Goal: Transaction & Acquisition: Purchase product/service

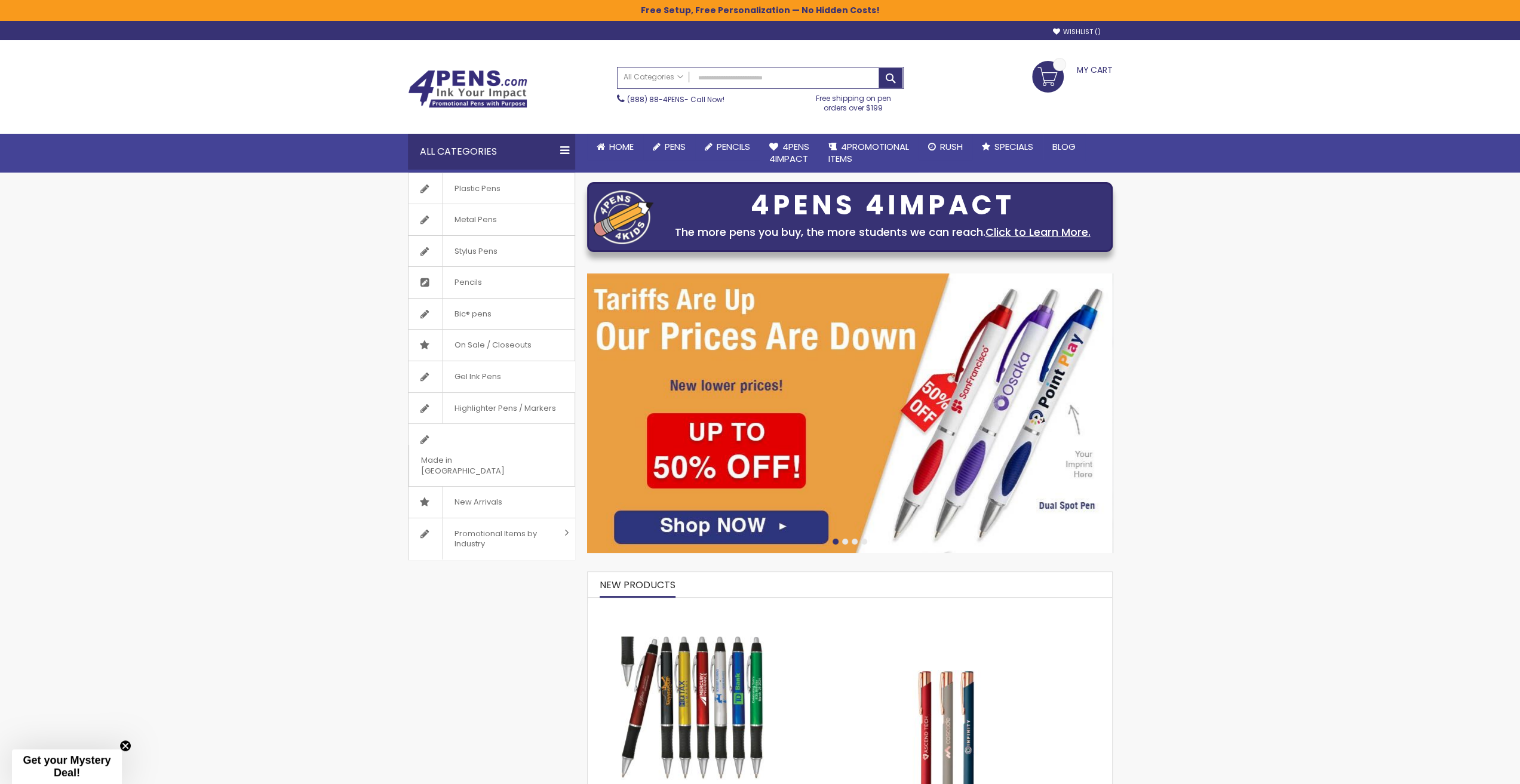
click at [674, 653] on img at bounding box center [692, 708] width 143 height 143
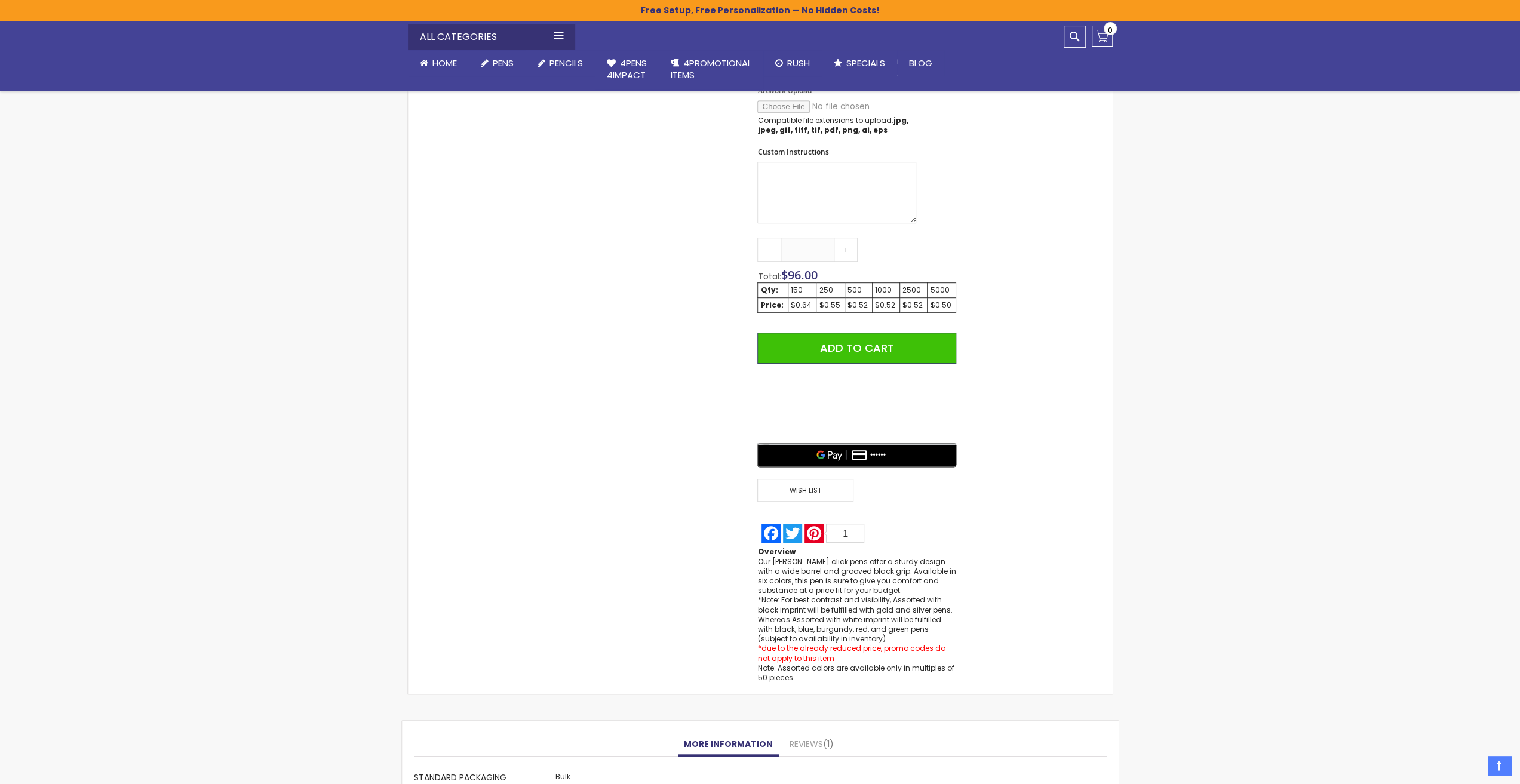
scroll to position [896, 0]
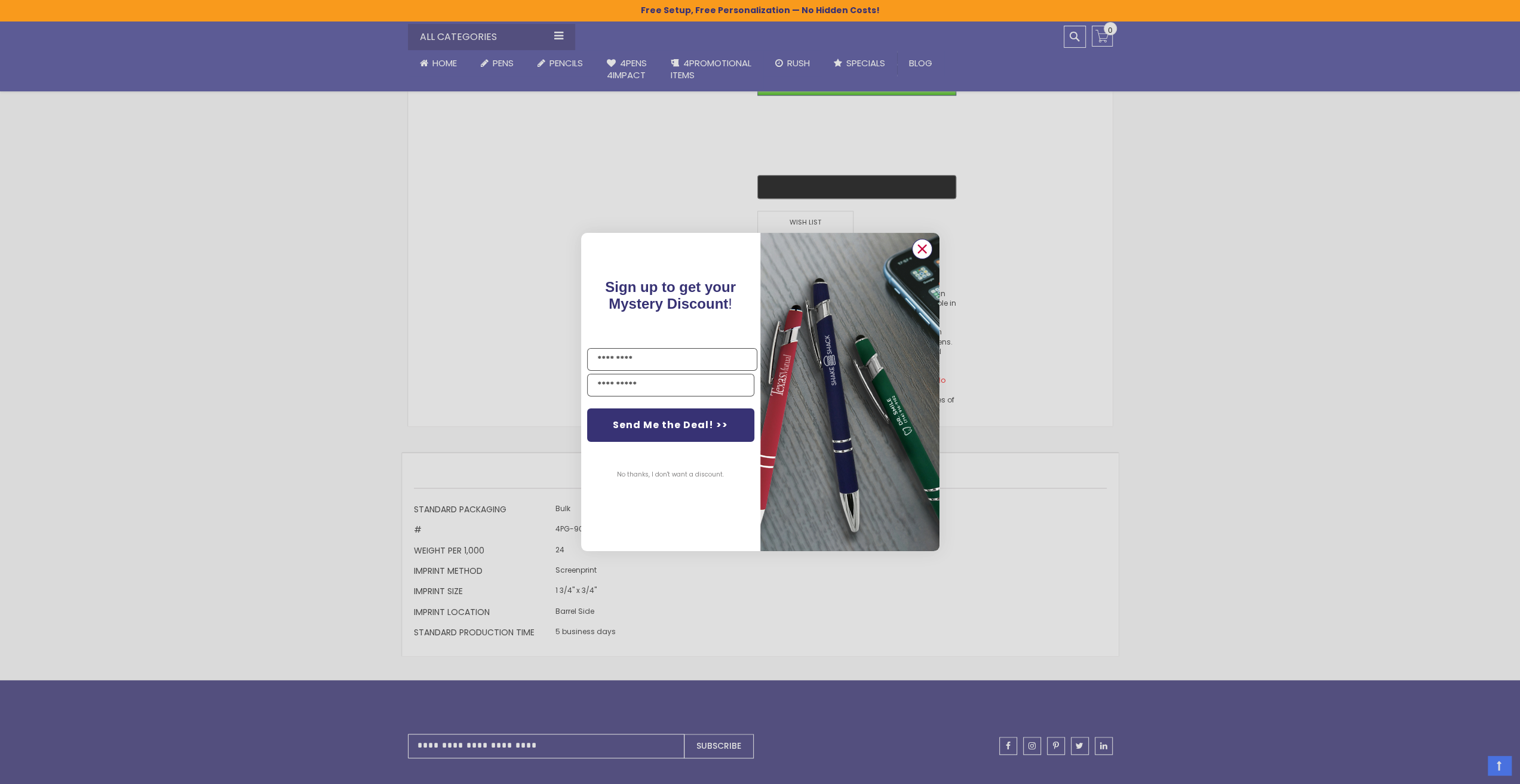
click at [924, 246] on icon "Close dialog" at bounding box center [922, 249] width 8 height 8
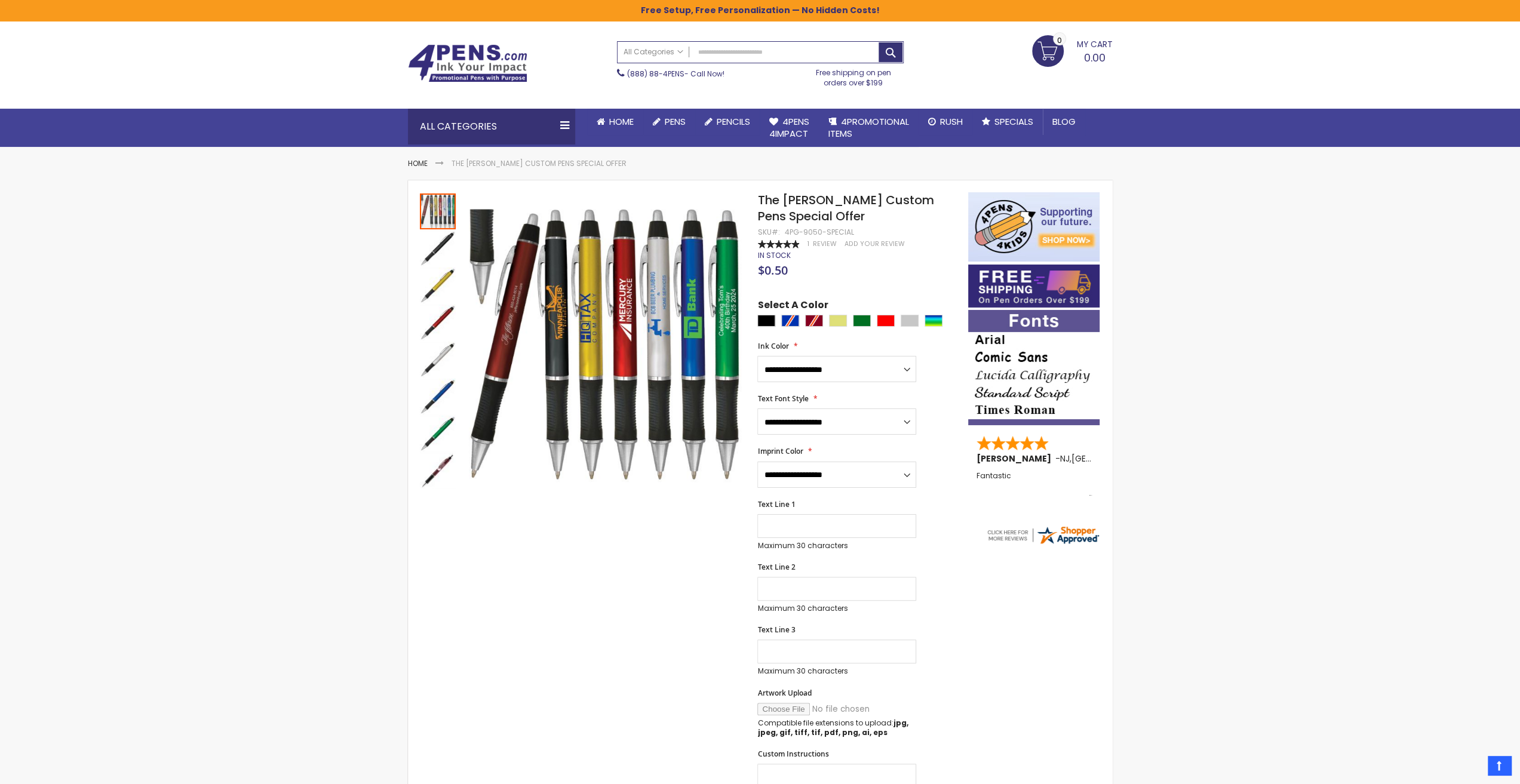
scroll to position [0, 0]
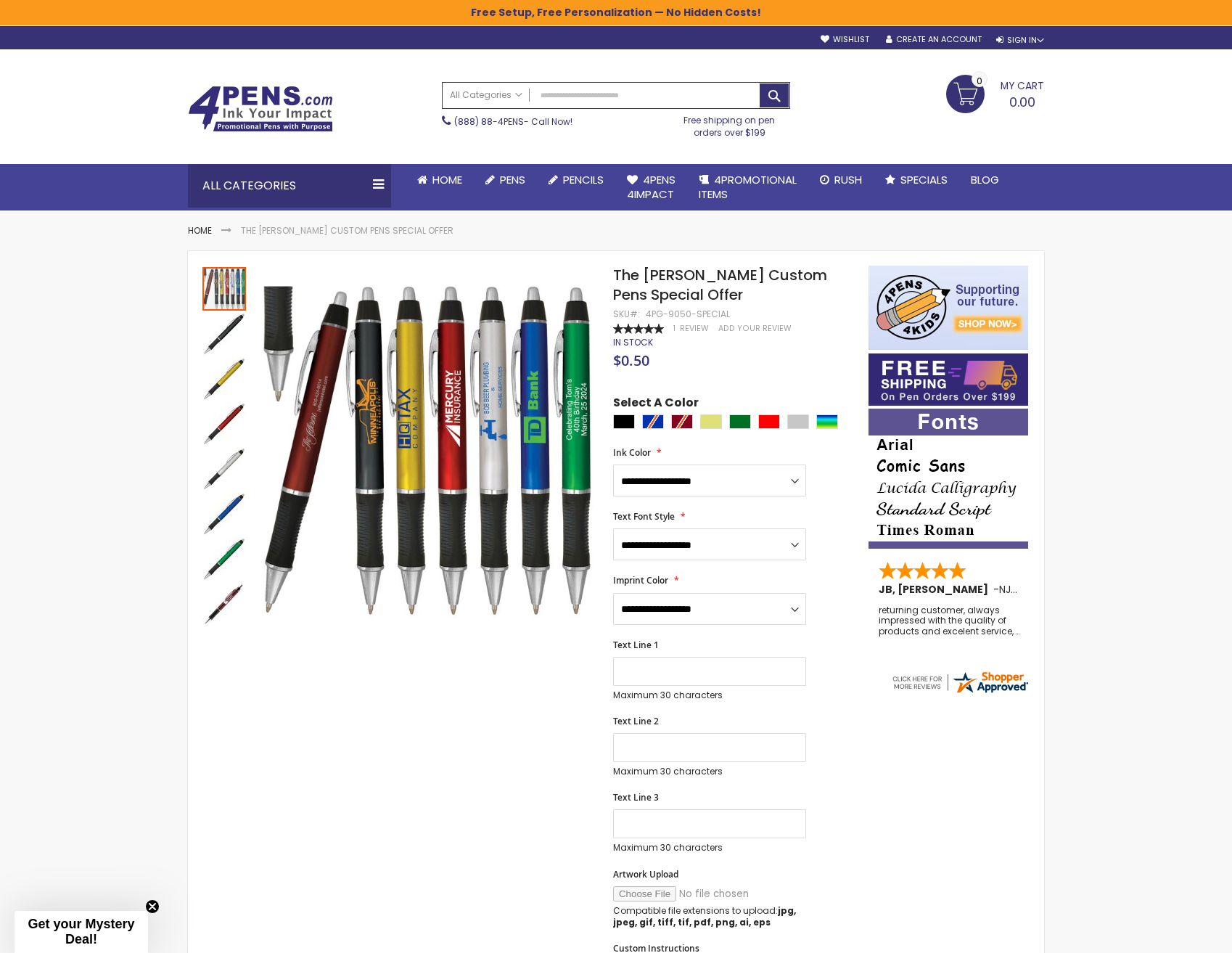
click at [1125, 378] on div "Skip to Content sample Wishlist Sign Out Sign In Sign In ******* Login Forgot Y…" at bounding box center [616, 958] width 1232 height 1917
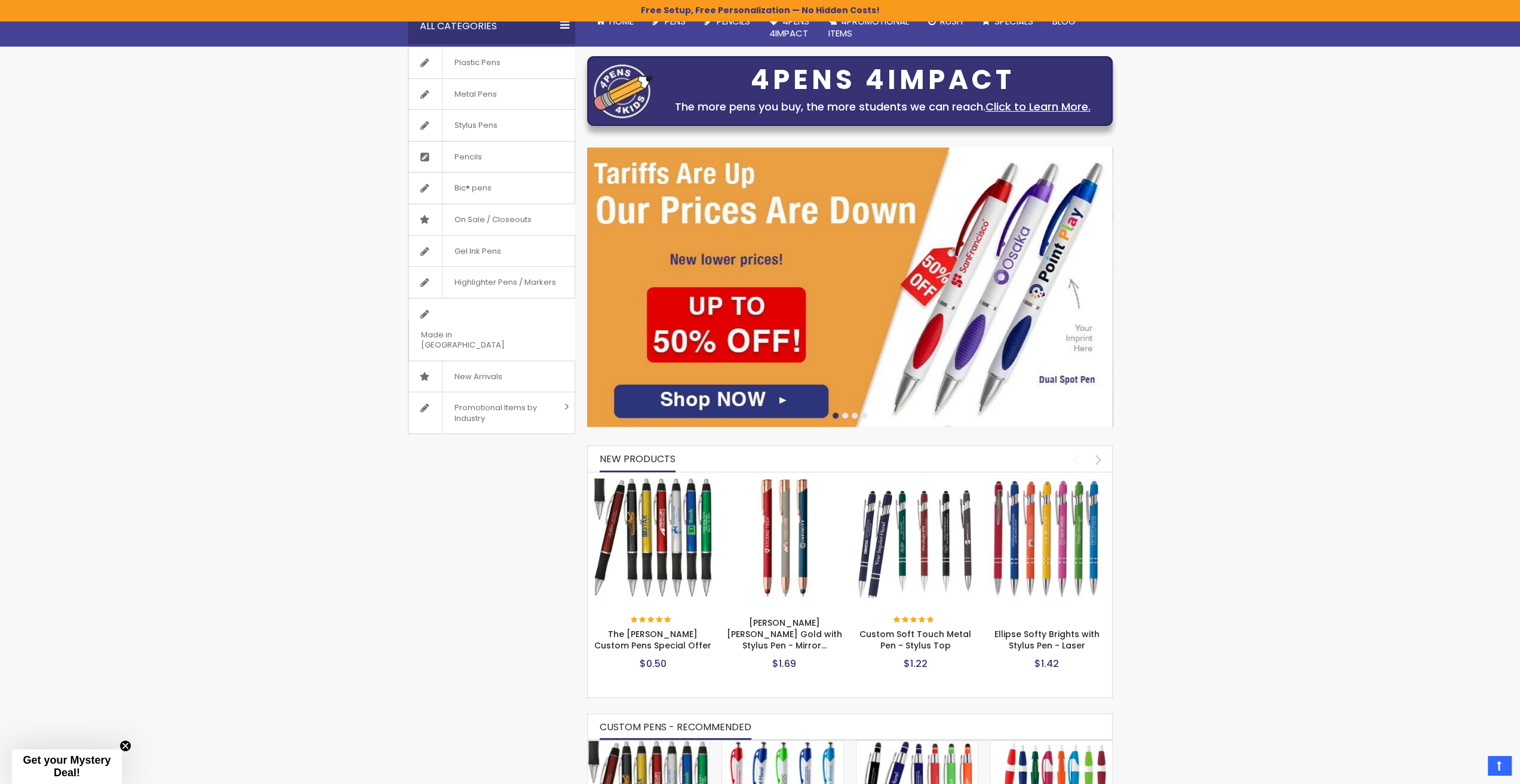
scroll to position [21, 0]
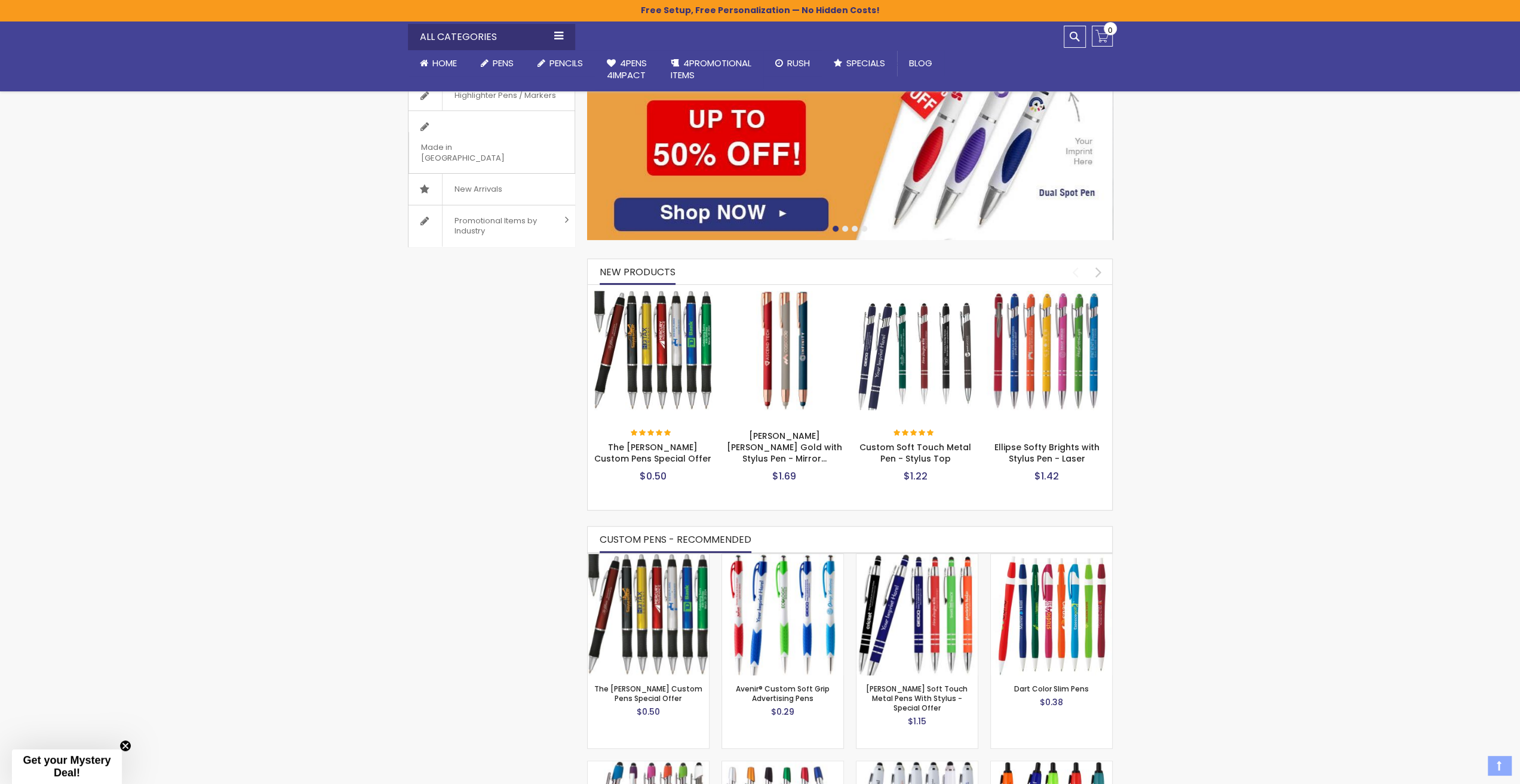
scroll to position [320, 0]
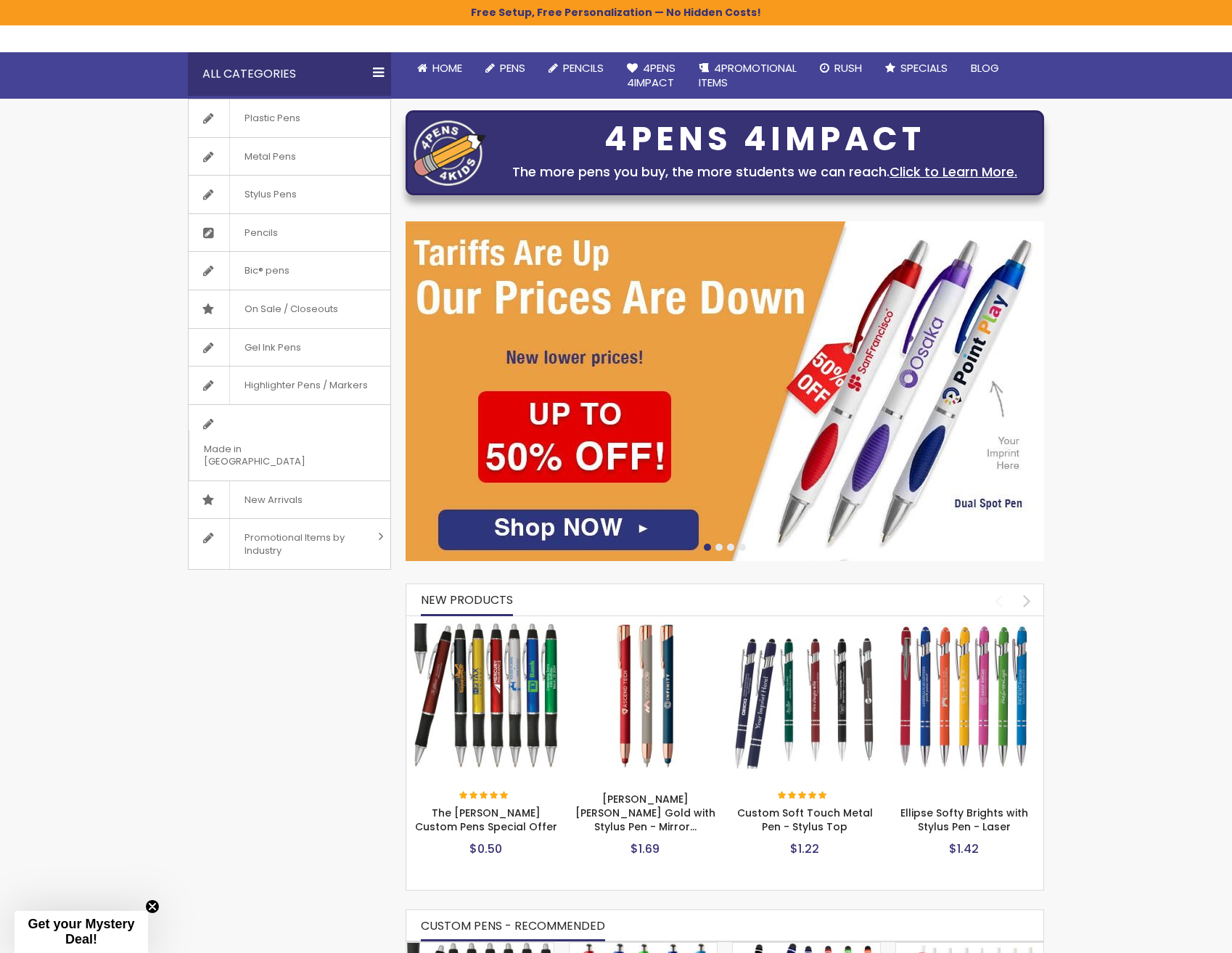
scroll to position [435, 0]
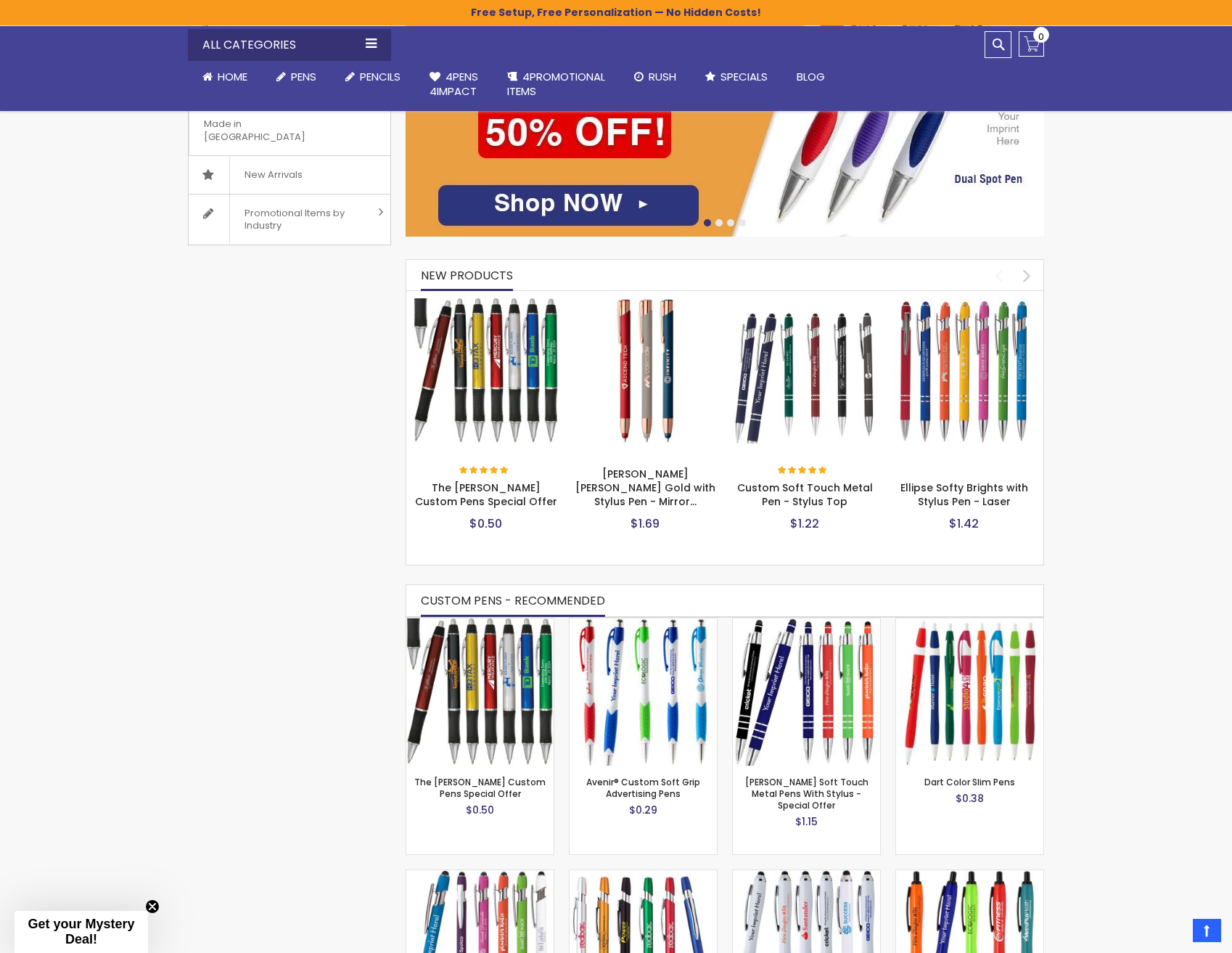
click at [498, 306] on img at bounding box center [486, 371] width 145 height 145
